Goal: Contribute content: Contribute content

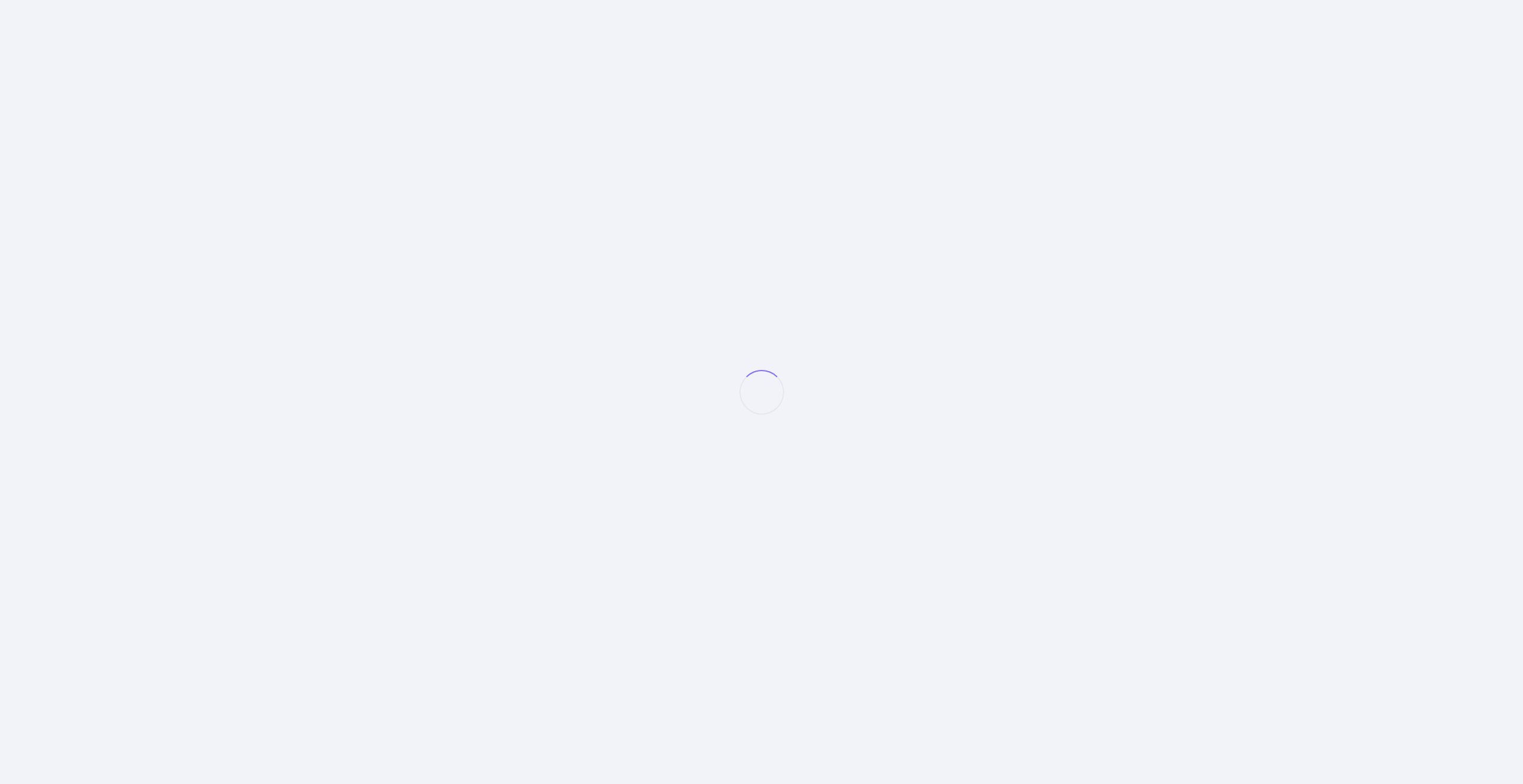
select select "null"
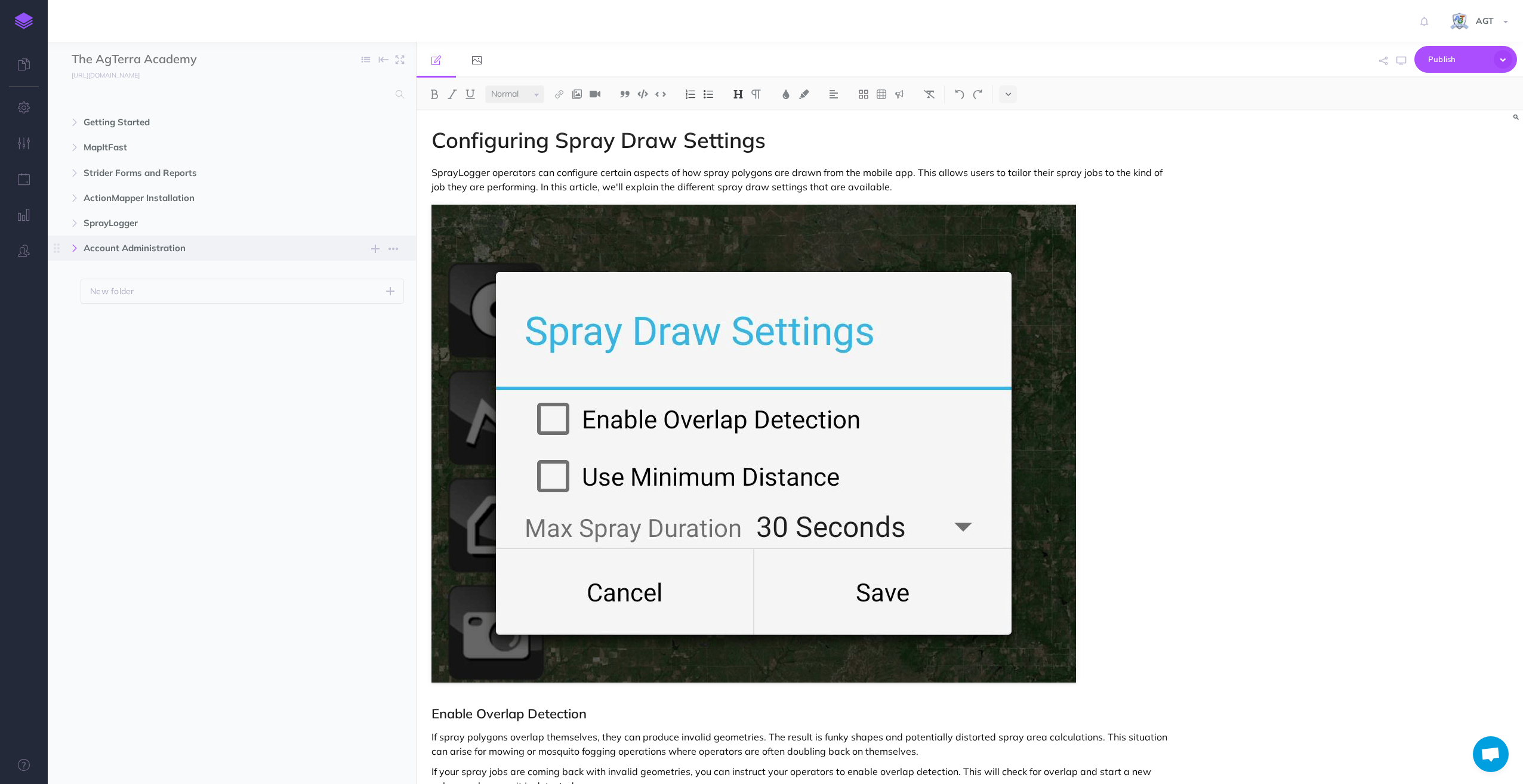
click at [78, 247] on button "button" at bounding box center [74, 248] width 22 height 15
click at [125, 300] on span "Users Page" at bounding box center [226, 299] width 237 height 15
select select "null"
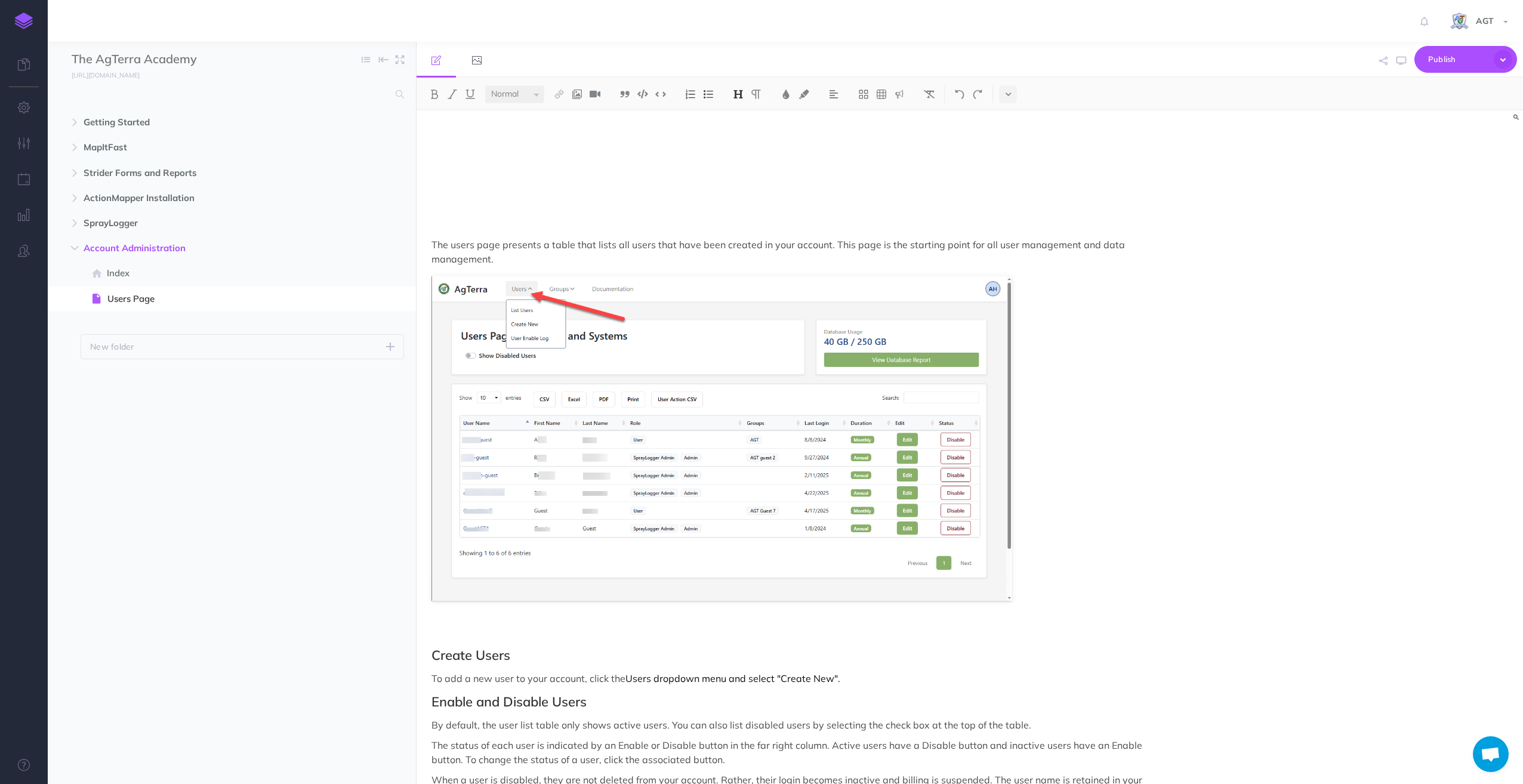
scroll to position [368, 0]
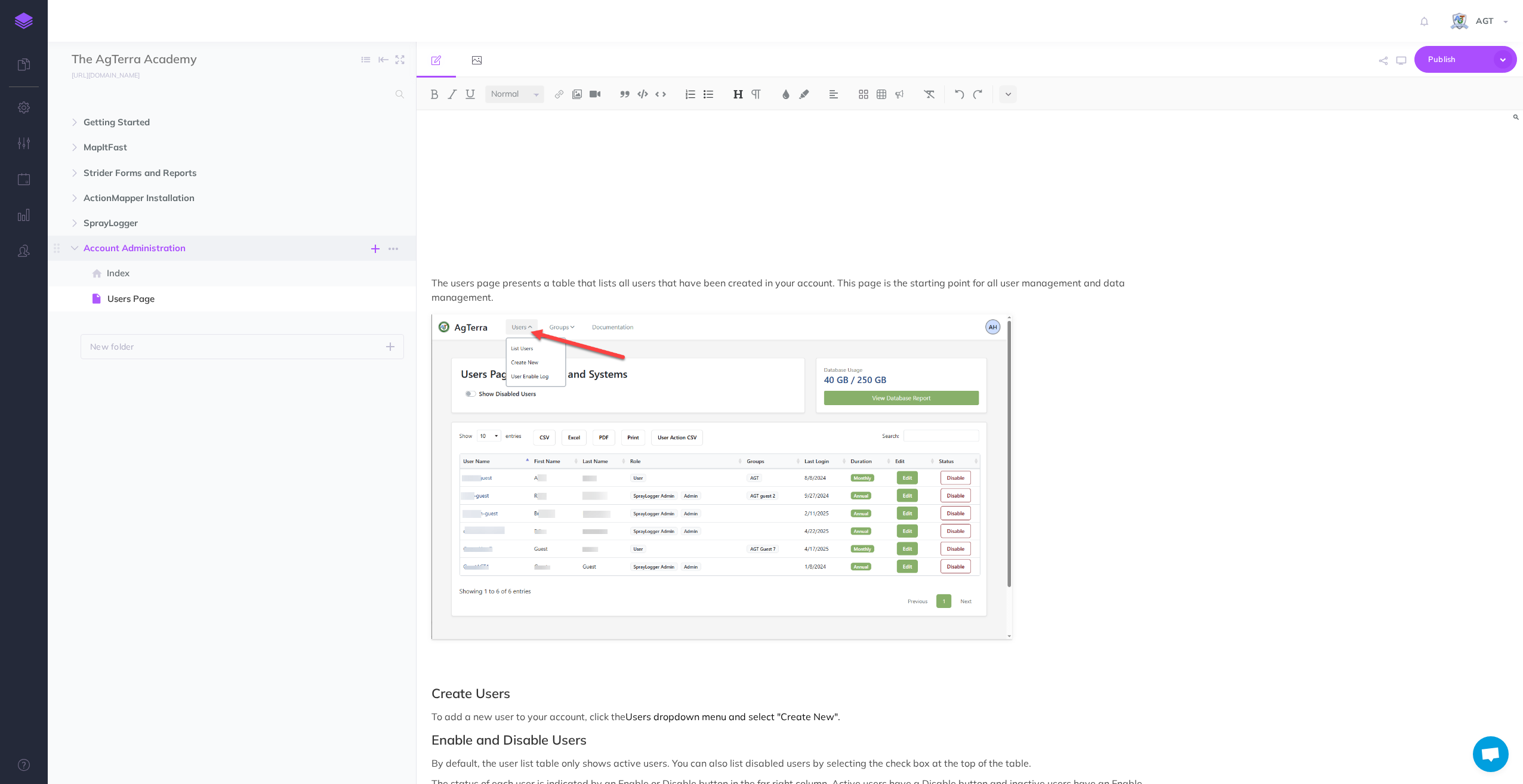
click at [375, 247] on icon "button" at bounding box center [375, 249] width 8 height 15
click at [279, 335] on button "New page Add a new blank page to this folder" at bounding box center [318, 342] width 143 height 53
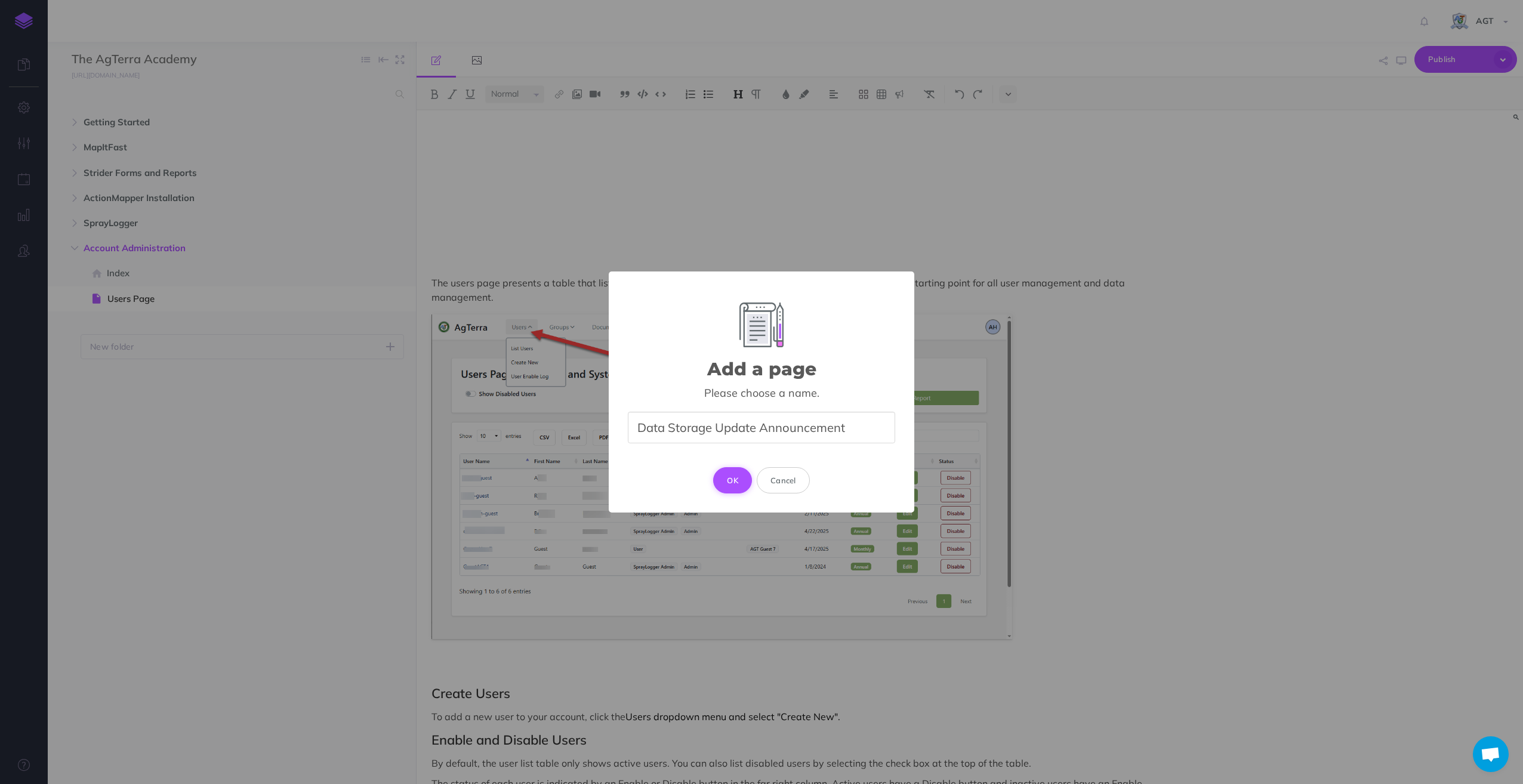
type input "Data Storage Update Announcement"
click at [733, 479] on button "OK" at bounding box center [733, 480] width 39 height 26
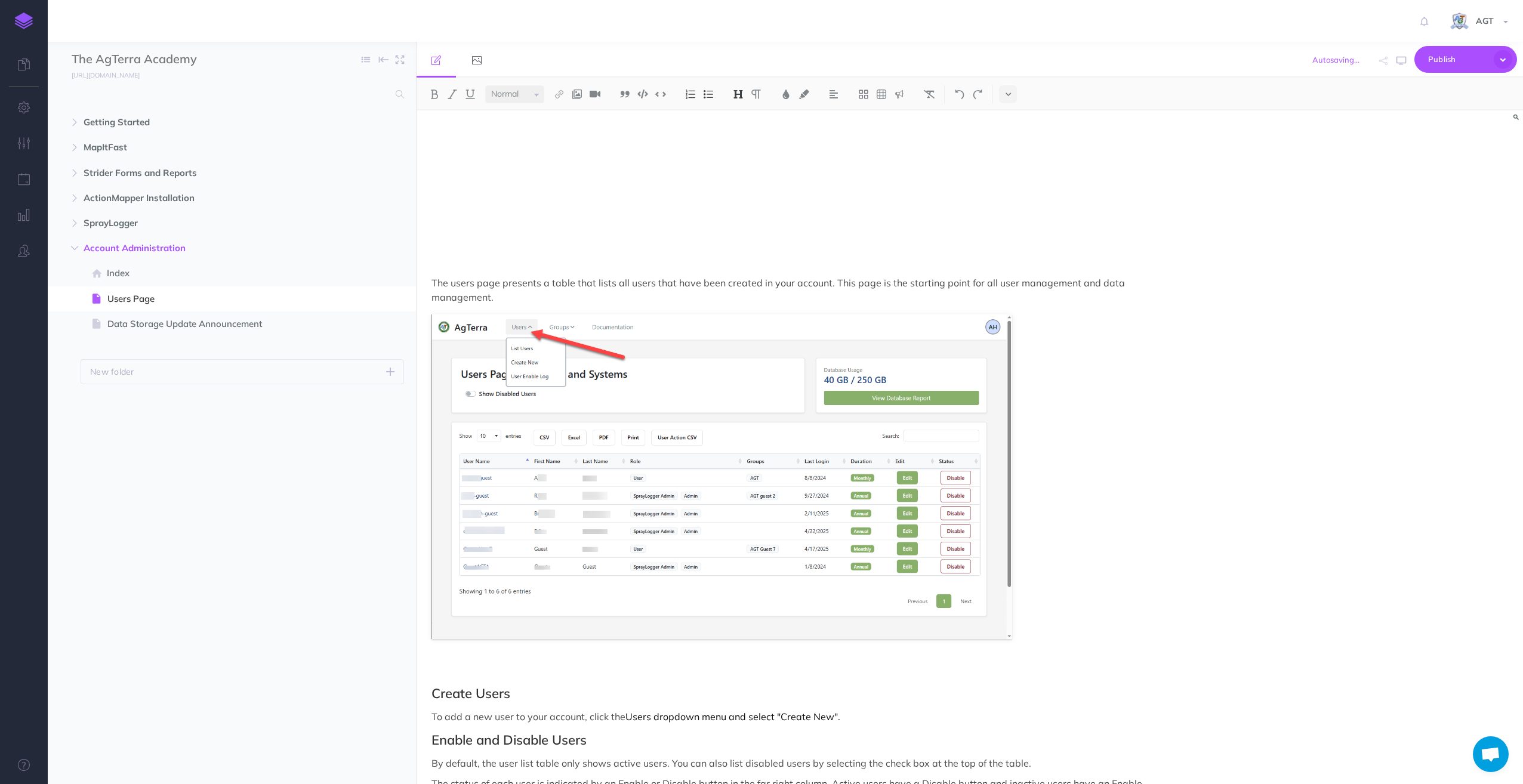
select select "null"
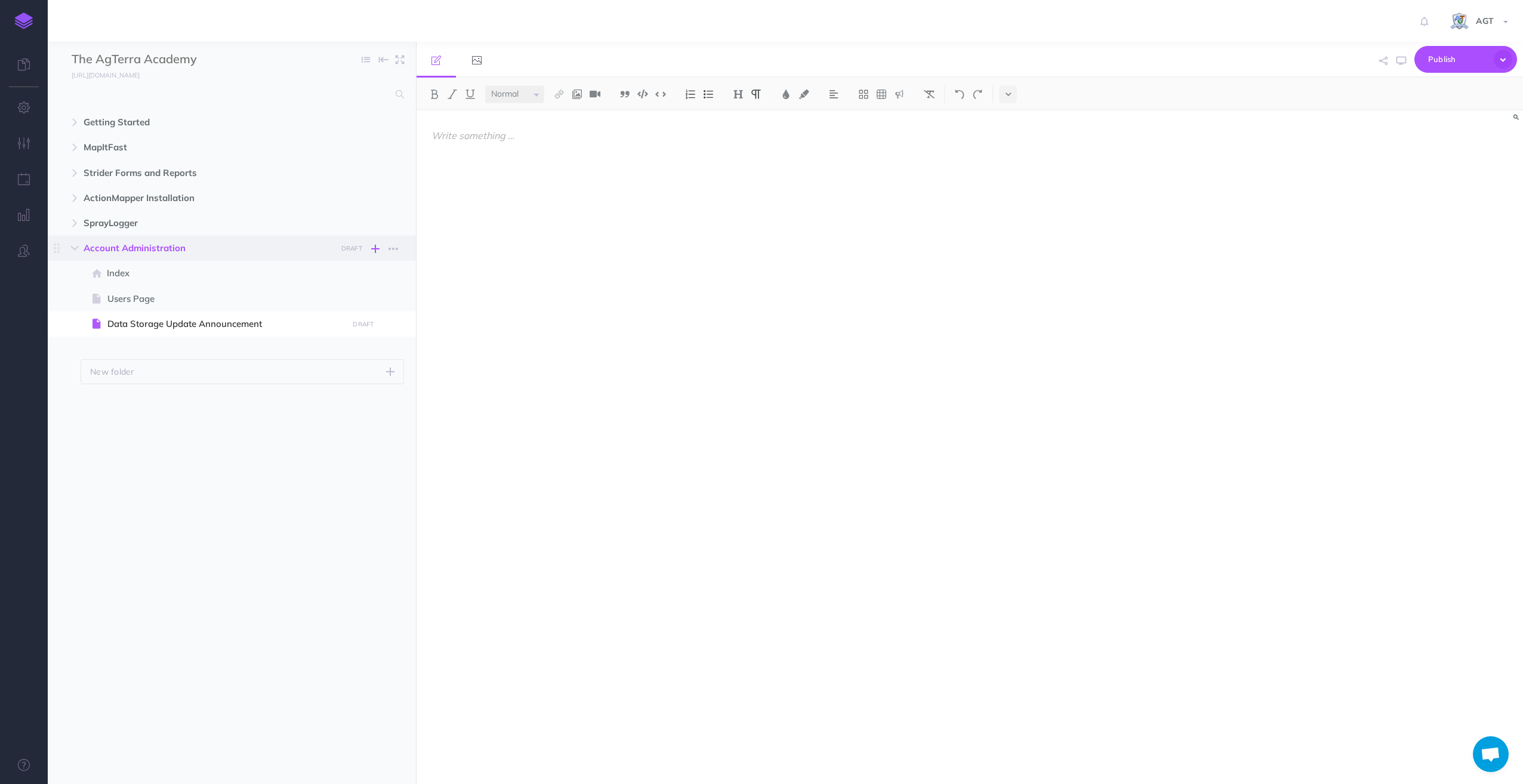
click at [375, 248] on icon "button" at bounding box center [375, 249] width 8 height 15
click at [302, 339] on p "Add a new blank page to this folder" at bounding box center [318, 349] width 120 height 22
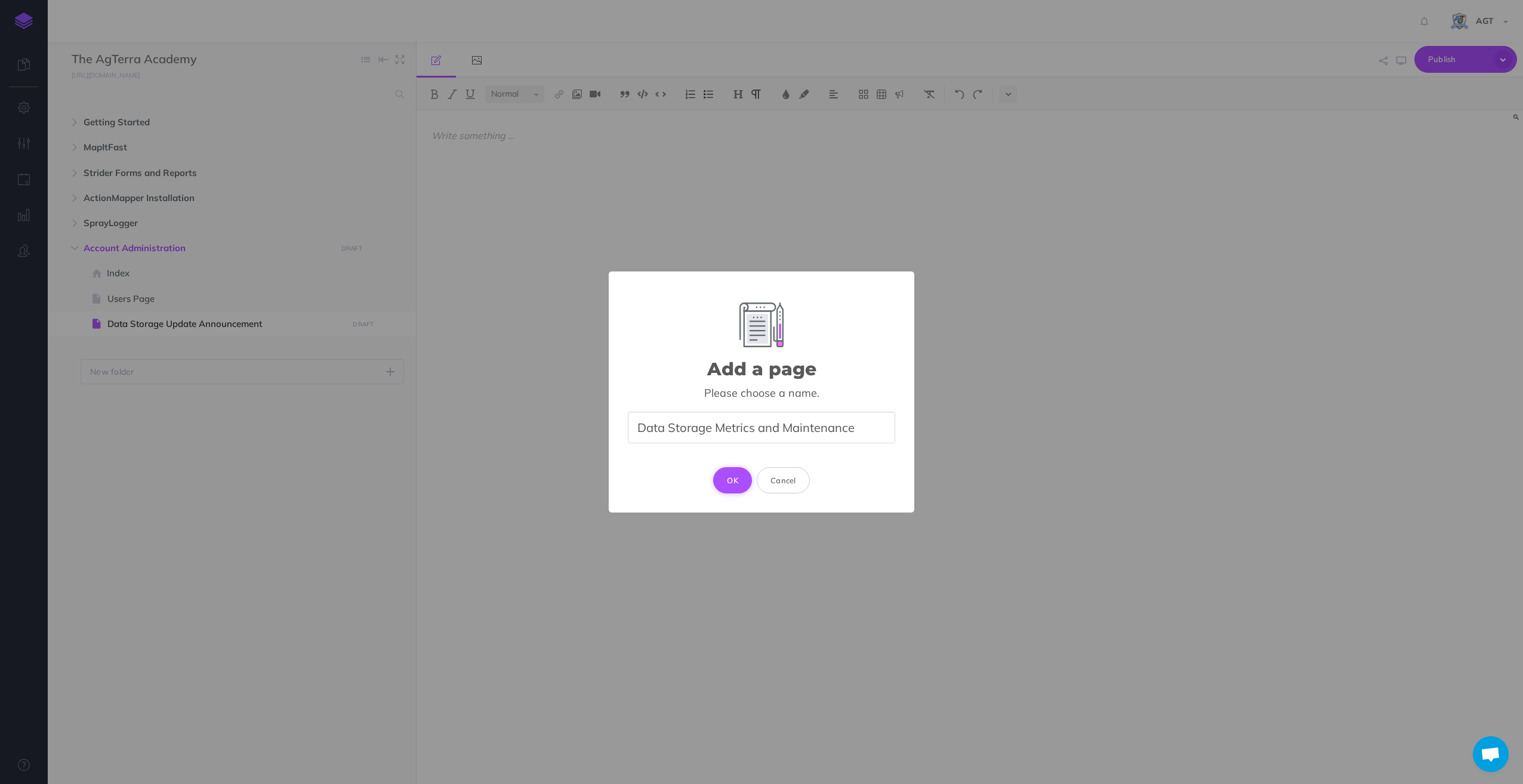
type input "Data Storage Metrics and Maintenance"
click at [728, 480] on button "OK" at bounding box center [733, 480] width 39 height 26
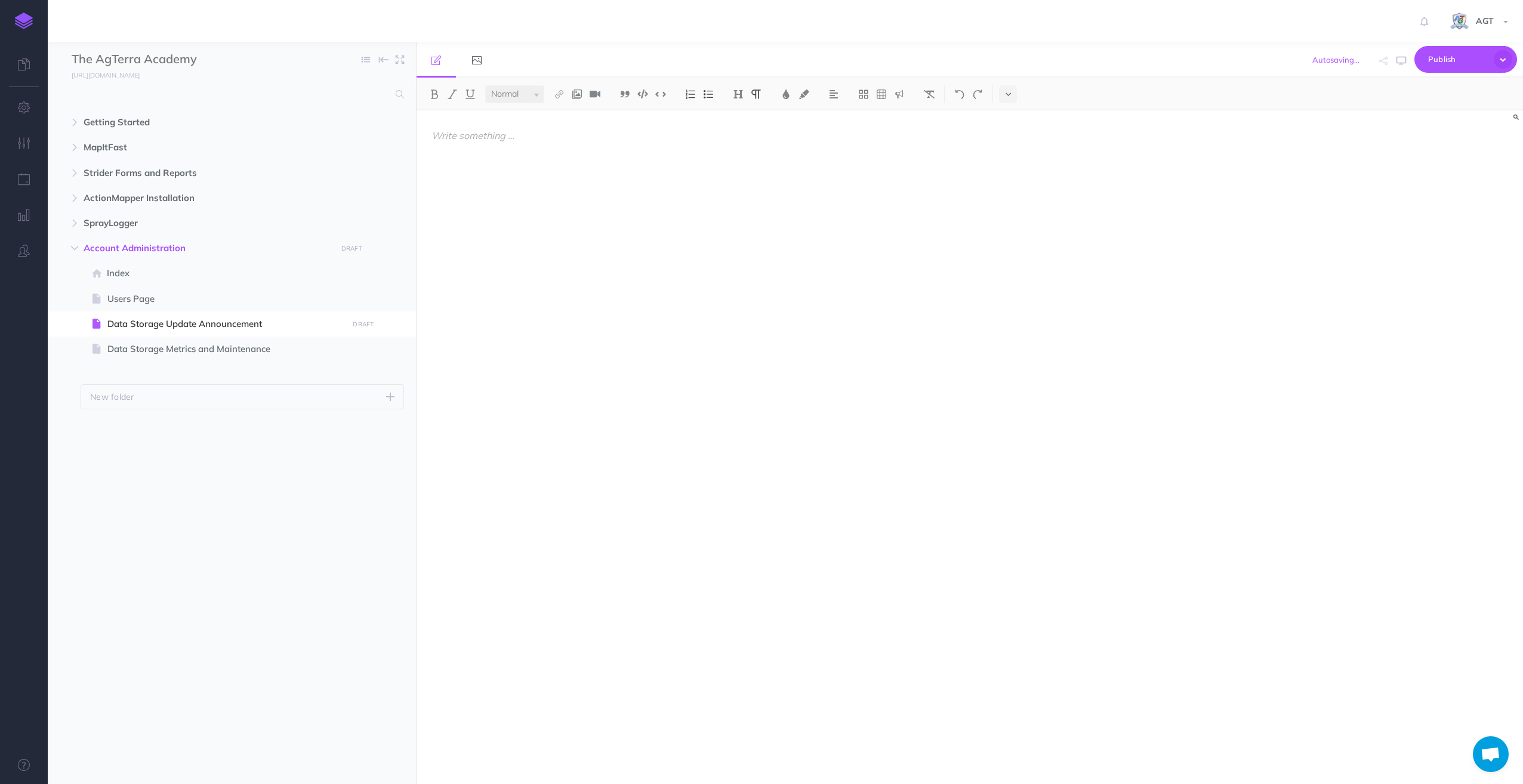
select select "null"
